Goal: Navigation & Orientation: Find specific page/section

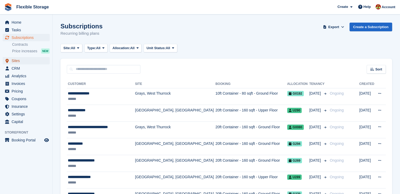
click at [23, 61] on span "Sites" at bounding box center [28, 60] width 32 height 7
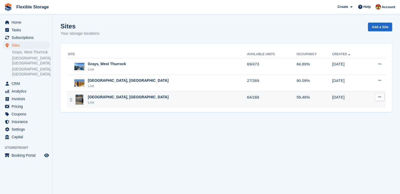
click at [142, 100] on div "Chelmsford, Essex Live" at bounding box center [157, 99] width 179 height 11
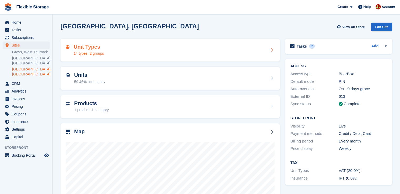
click at [152, 46] on div "Unit Types 14 types, 2 groups" at bounding box center [170, 50] width 209 height 13
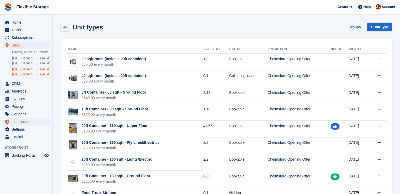
click at [23, 118] on span "Insurance" at bounding box center [28, 121] width 32 height 7
